Goal: Navigation & Orientation: Find specific page/section

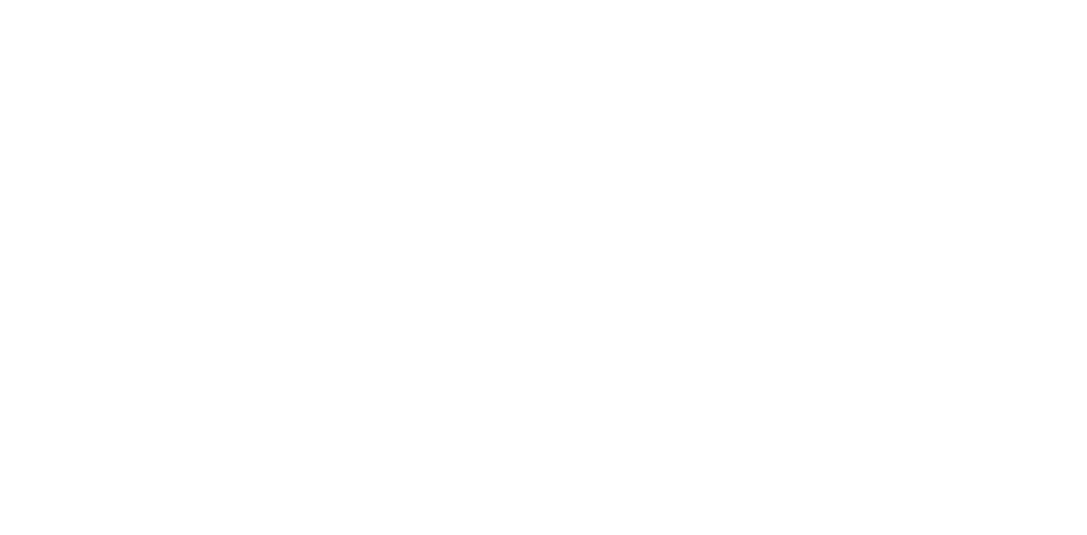
select select
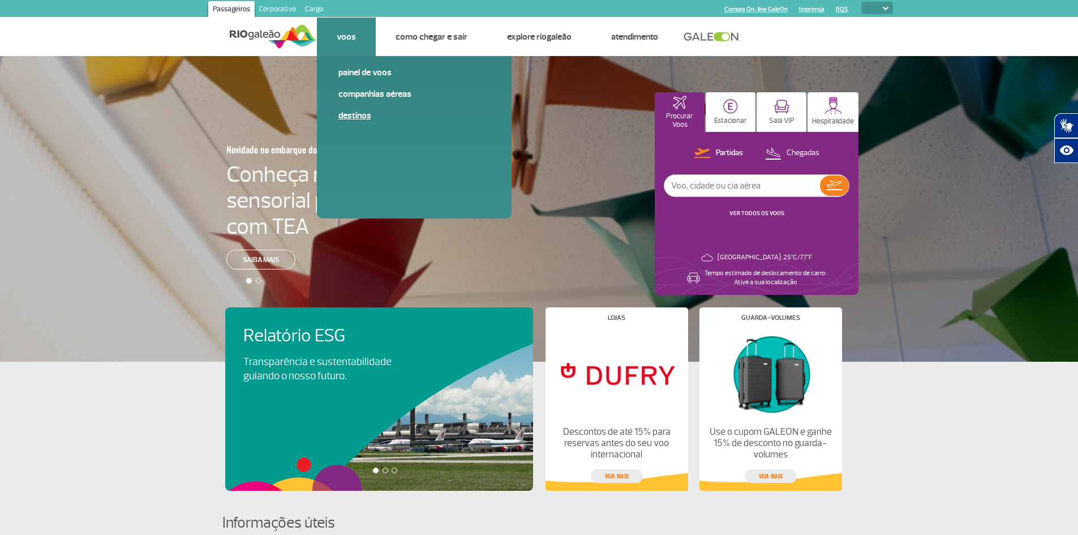
click at [359, 115] on link "Destinos" at bounding box center [414, 115] width 152 height 12
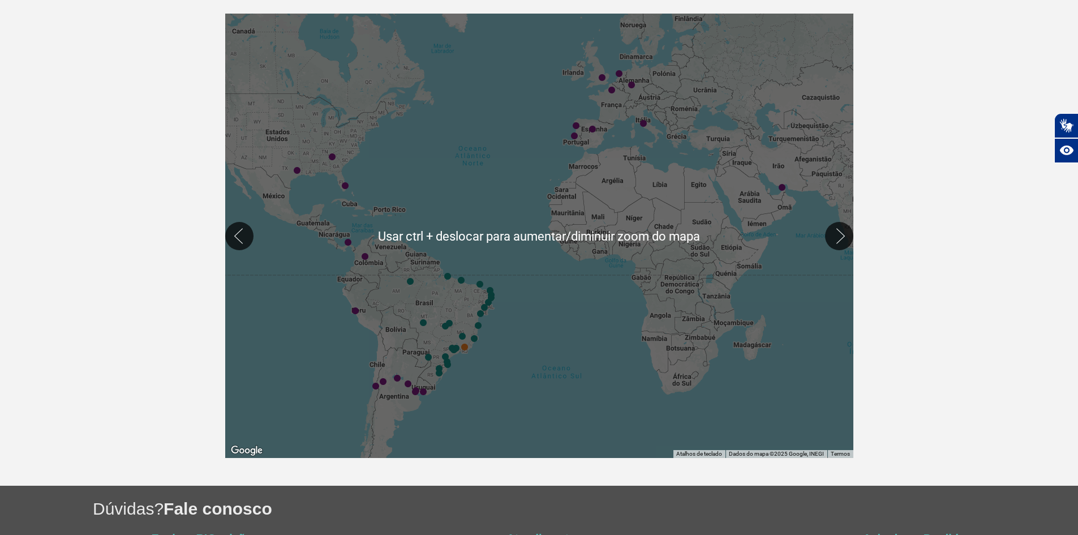
scroll to position [226, 0]
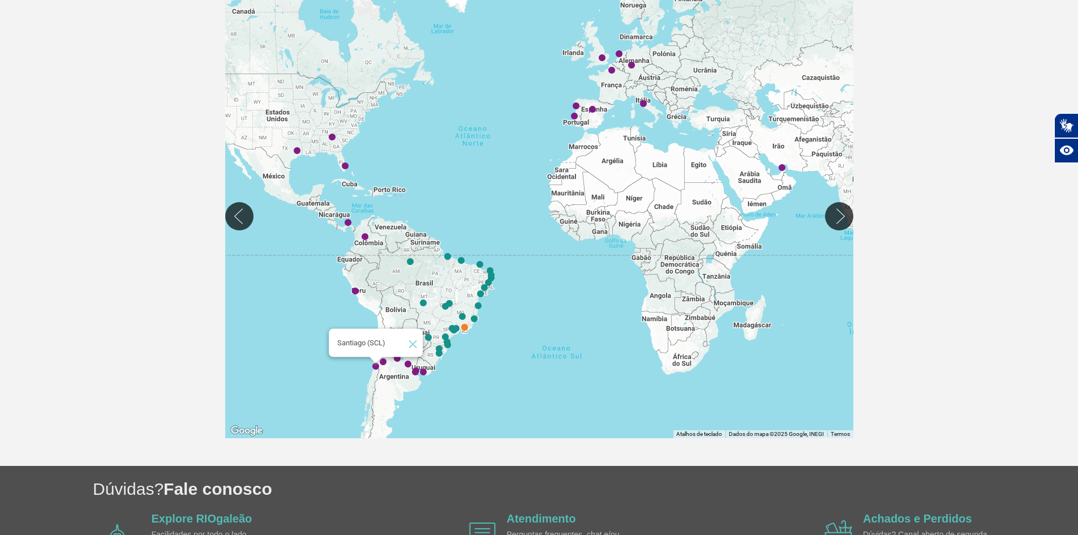
click at [376, 366] on img "Santiago (SCL)" at bounding box center [375, 366] width 7 height 7
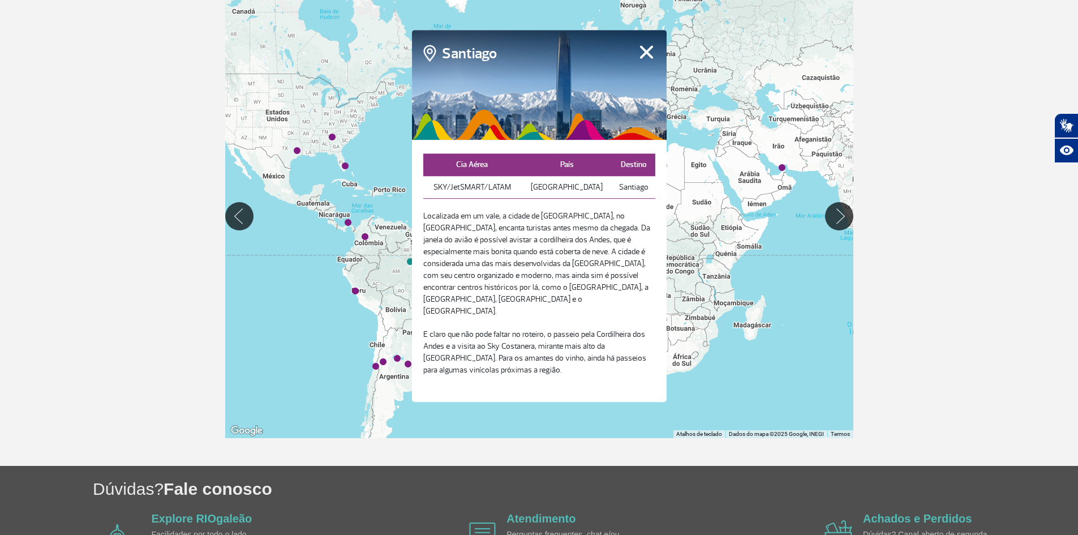
click at [651, 59] on button "Fechar" at bounding box center [647, 52] width 18 height 15
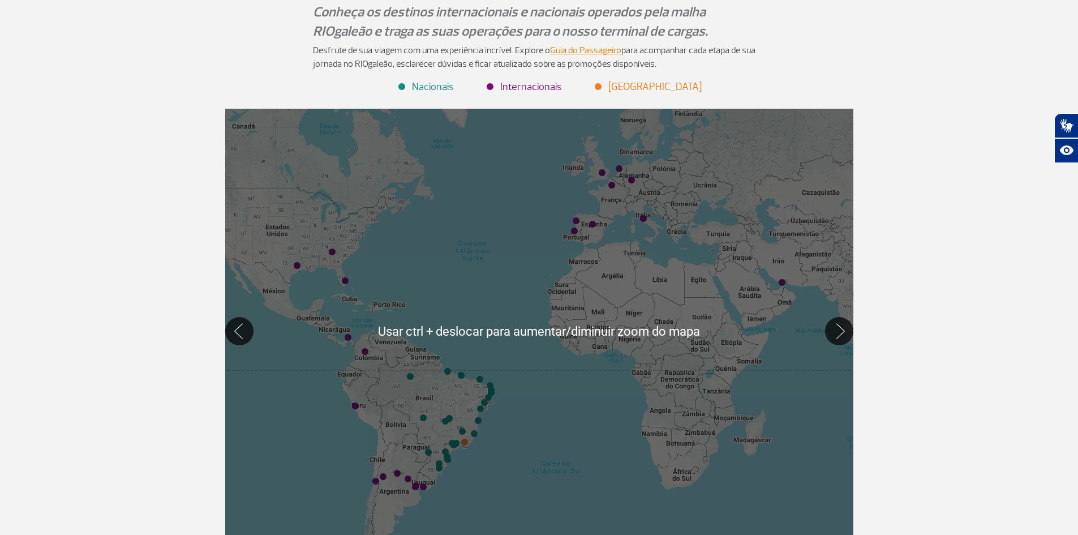
scroll to position [0, 0]
